Goal: Information Seeking & Learning: Understand process/instructions

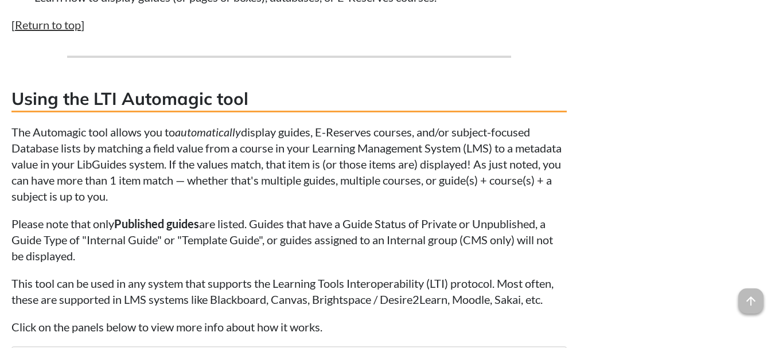
scroll to position [3494, 0]
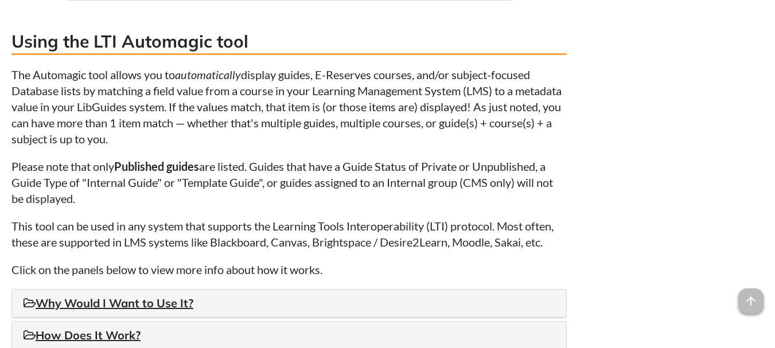
drag, startPoint x: 188, startPoint y: 145, endPoint x: 0, endPoint y: 37, distance: 216.3
copy div "Using the LTI Automagic tool The Automagic tool allows you to automatically dis…"
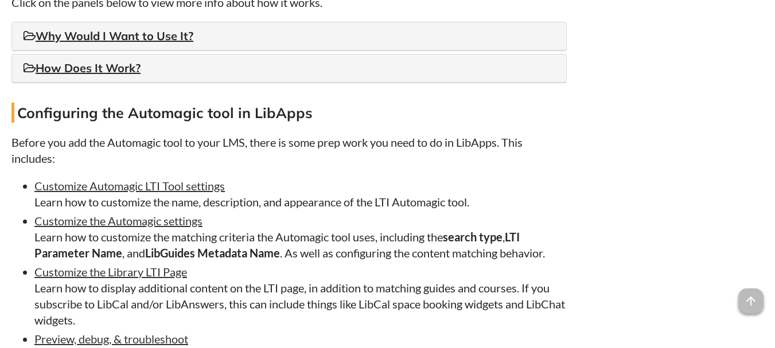
scroll to position [3781, 0]
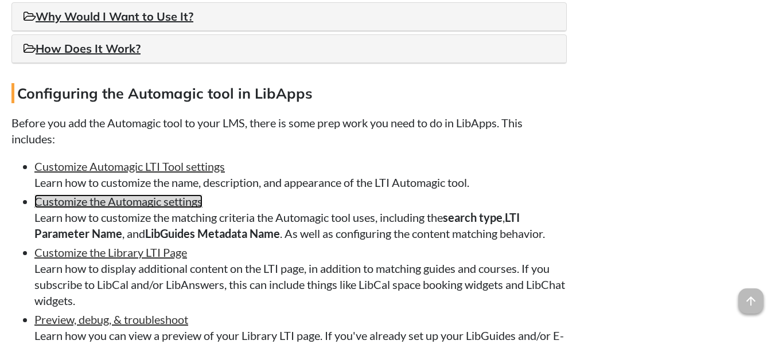
click at [157, 201] on link "Customize the Automagic settings" at bounding box center [118, 201] width 168 height 14
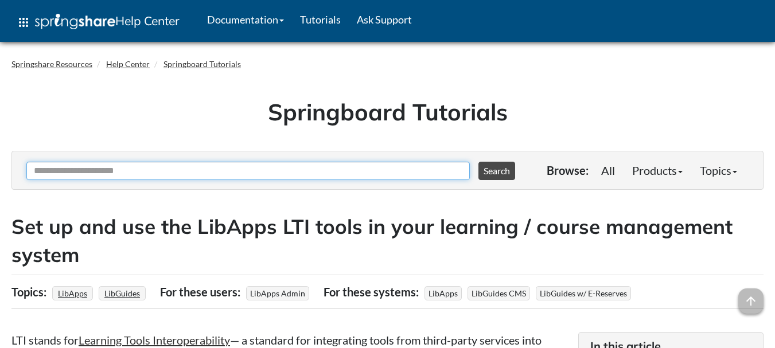
click at [118, 171] on input "Ask Another Question" at bounding box center [247, 171] width 443 height 18
type input "**********"
click at [478, 162] on button "Search" at bounding box center [496, 171] width 37 height 18
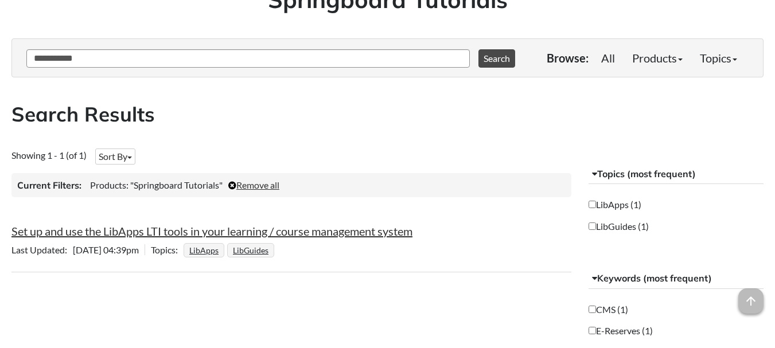
scroll to position [115, 0]
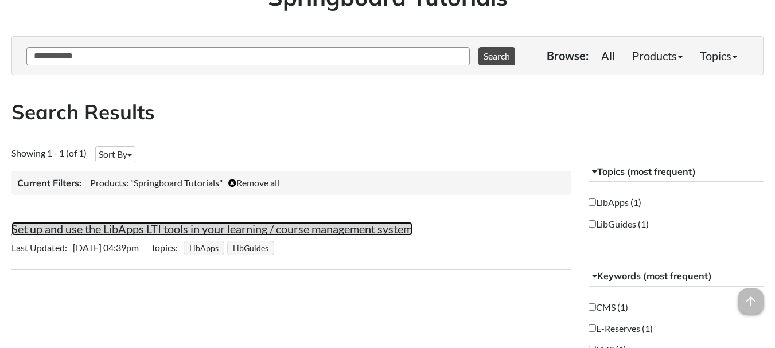
click at [261, 231] on link "Set up and use the LibApps LTI tools in your learning / course management system" at bounding box center [211, 229] width 401 height 14
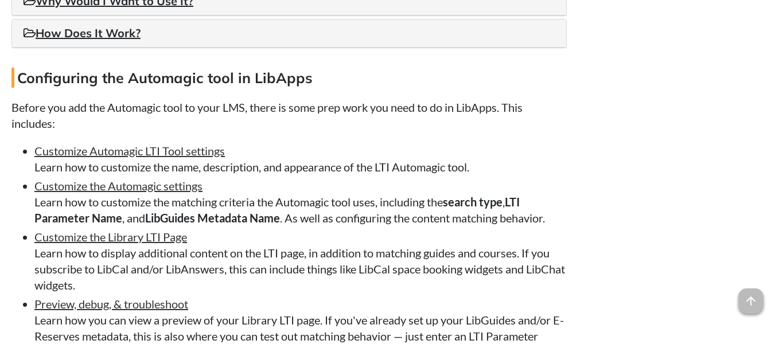
scroll to position [3727, 0]
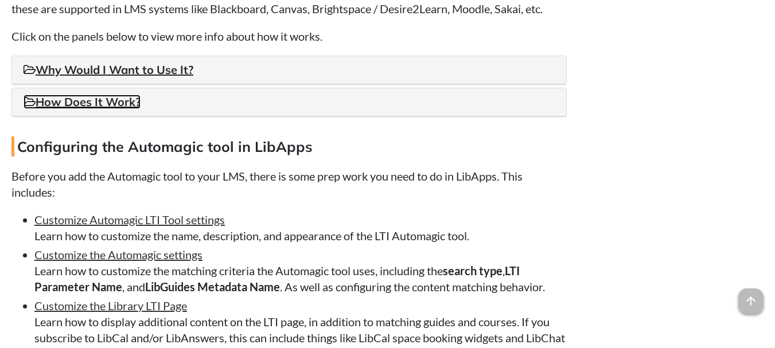
click at [124, 104] on link "How Does It Work?" at bounding box center [82, 102] width 117 height 14
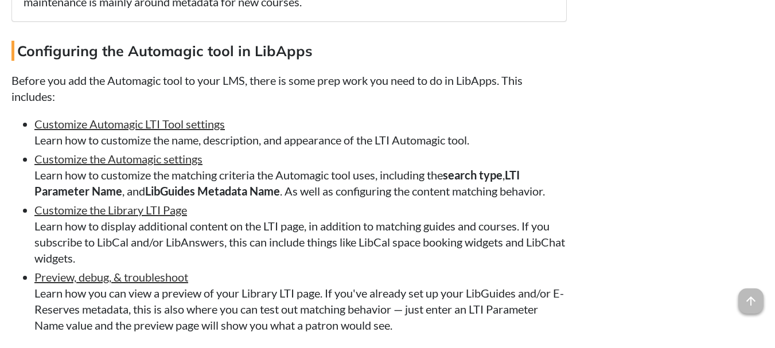
scroll to position [4817, 0]
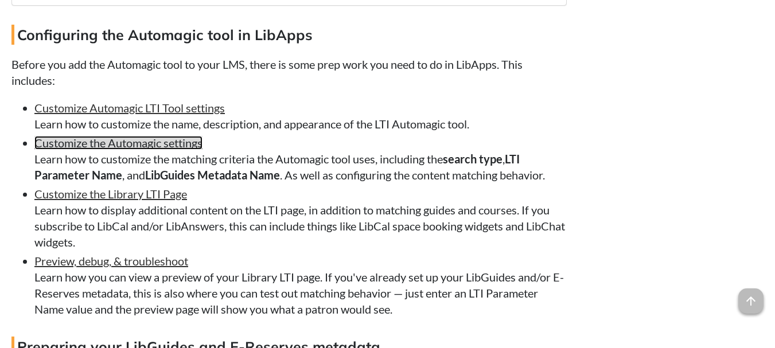
click at [165, 150] on link "Customize the Automagic settings" at bounding box center [118, 143] width 168 height 14
